Goal: Task Accomplishment & Management: Use online tool/utility

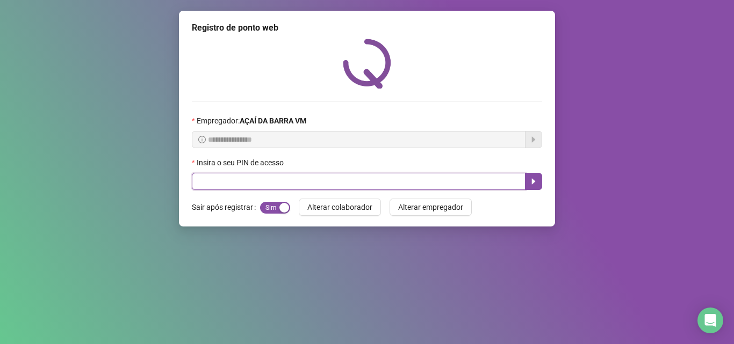
click at [312, 186] on input "text" at bounding box center [359, 181] width 334 height 17
type input "*****"
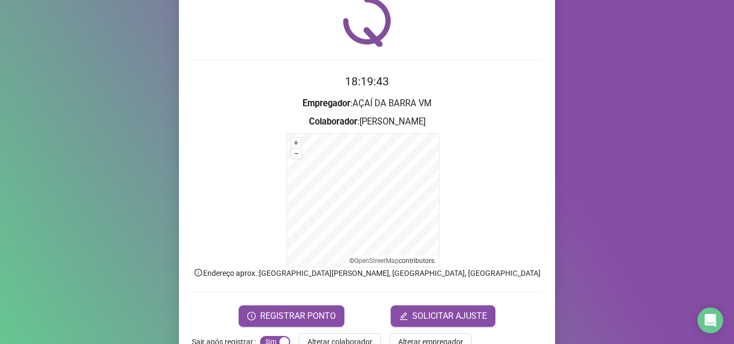
scroll to position [72, 0]
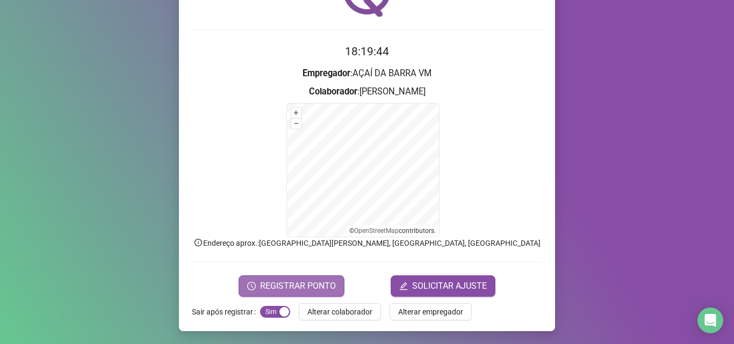
drag, startPoint x: 256, startPoint y: 270, endPoint x: 258, endPoint y: 278, distance: 8.9
click at [257, 275] on form "18:19:44 Empregador : AÇAÍ DA BARRA VM Colaborador : VITORIA BANDEIRA + – ⇧ › ©…" at bounding box center [367, 170] width 350 height 254
click at [260, 280] on span "REGISTRAR PONTO" at bounding box center [298, 286] width 76 height 13
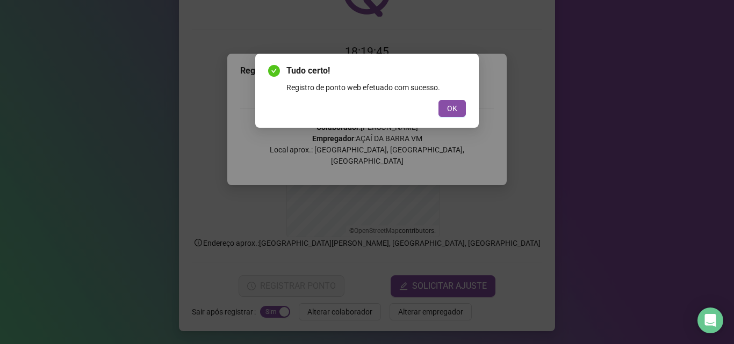
click at [457, 100] on button "OK" at bounding box center [451, 108] width 27 height 17
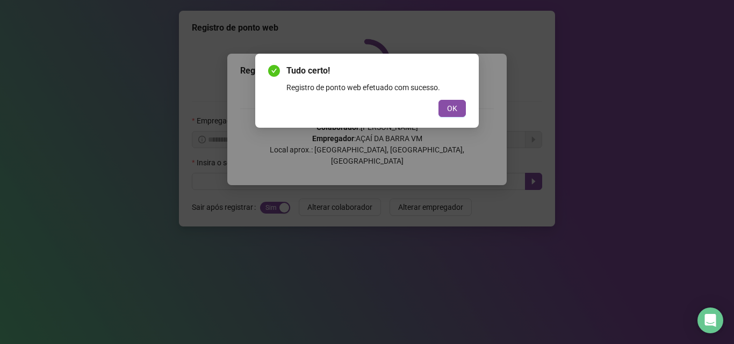
scroll to position [0, 0]
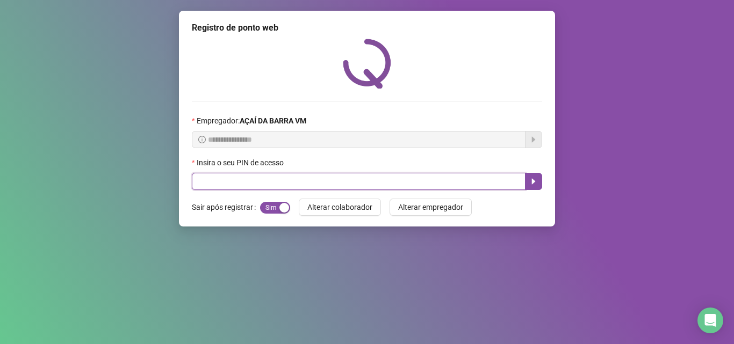
click at [326, 182] on input "text" at bounding box center [359, 181] width 334 height 17
type input "*****"
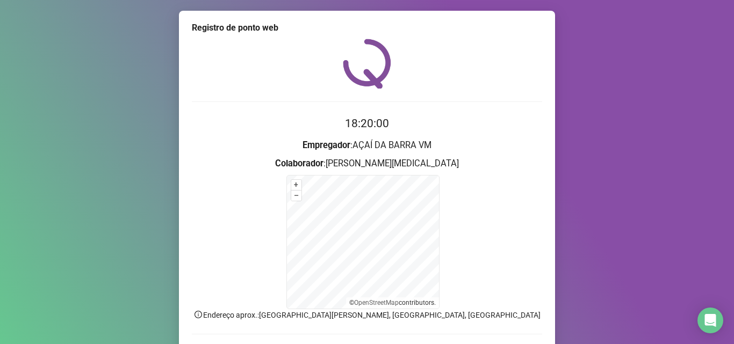
scroll to position [72, 0]
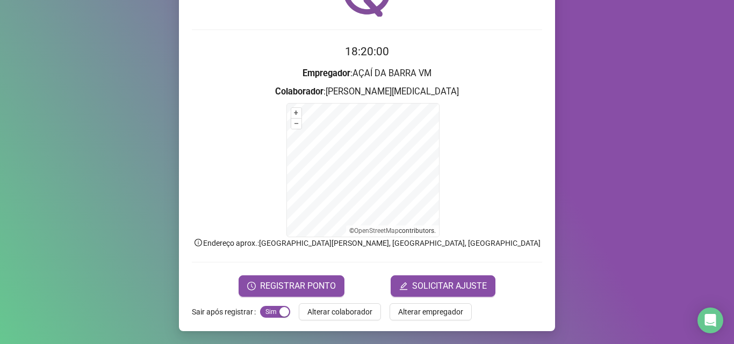
click at [272, 273] on form "18:20:00 Empregador : AÇAÍ DA BARRA VM Colaborador : [PERSON_NAME][MEDICAL_DATA…" at bounding box center [367, 170] width 350 height 254
click at [283, 285] on span "REGISTRAR PONTO" at bounding box center [298, 286] width 76 height 13
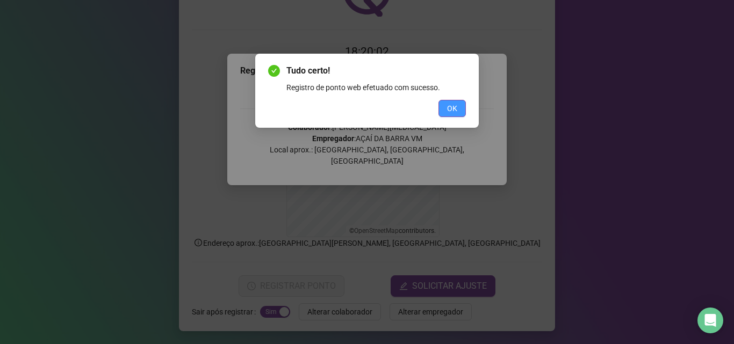
click at [456, 110] on span "OK" at bounding box center [452, 109] width 10 height 12
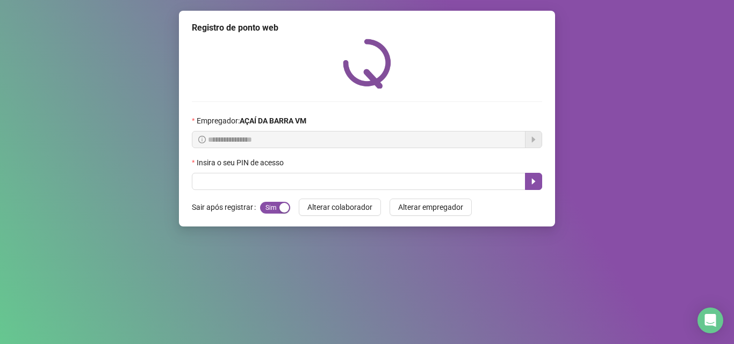
scroll to position [0, 0]
click at [273, 275] on div "**********" at bounding box center [367, 172] width 734 height 344
